Goal: Transaction & Acquisition: Purchase product/service

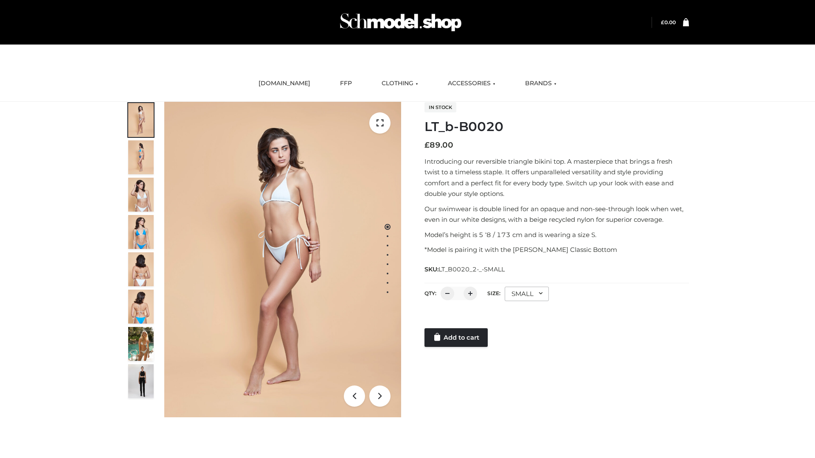
click at [457, 338] on link "Add to cart" at bounding box center [455, 337] width 63 height 19
